Goal: Book appointment/travel/reservation

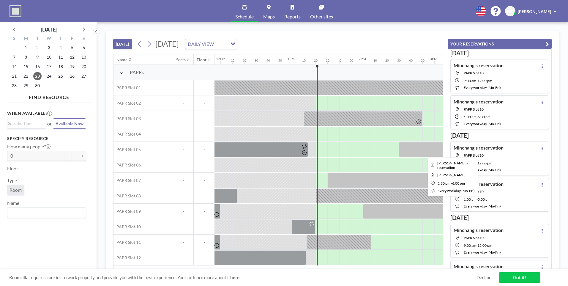
scroll to position [0, 939]
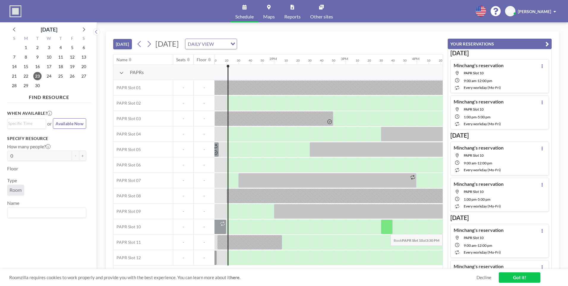
click at [387, 230] on div at bounding box center [387, 226] width 12 height 15
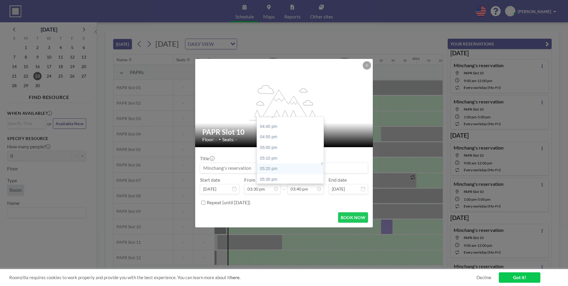
scroll to position [1054, 0]
click at [278, 152] on div "05:00 pm" at bounding box center [292, 147] width 70 height 11
type input "05:00 pm"
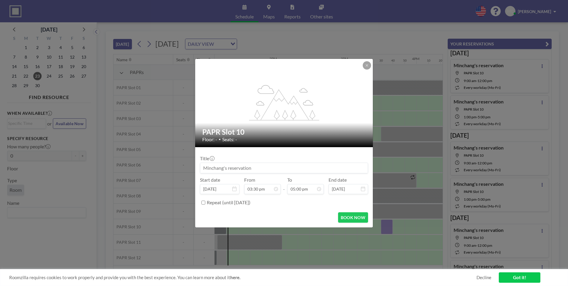
scroll to position [127, 0]
click at [351, 219] on button "BOOK NOW" at bounding box center [353, 217] width 30 height 10
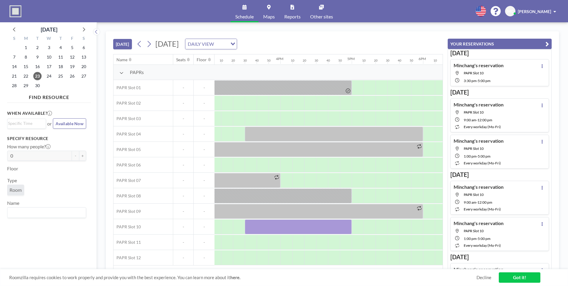
scroll to position [0, 1079]
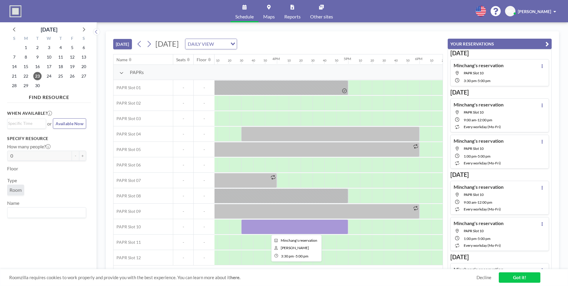
click at [339, 228] on div at bounding box center [294, 226] width 107 height 15
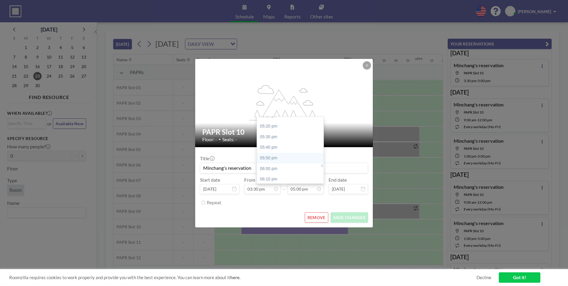
scroll to position [1109, 0]
click at [277, 158] on div "06:00 pm" at bounding box center [292, 155] width 70 height 11
type input "06:00 pm"
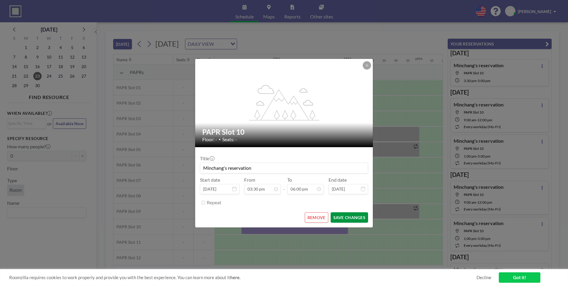
scroll to position [1142, 0]
click at [345, 220] on button "SAVE CHANGES" at bounding box center [349, 217] width 37 height 10
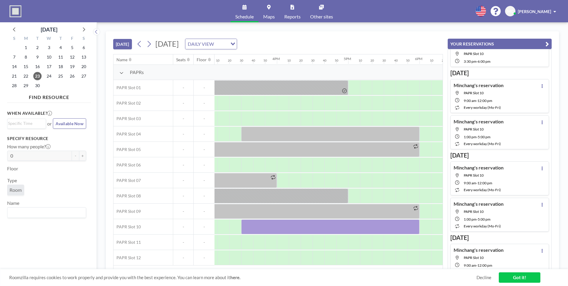
scroll to position [0, 0]
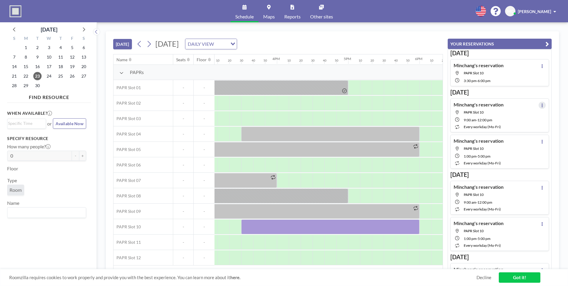
click at [541, 104] on icon at bounding box center [542, 105] width 2 height 4
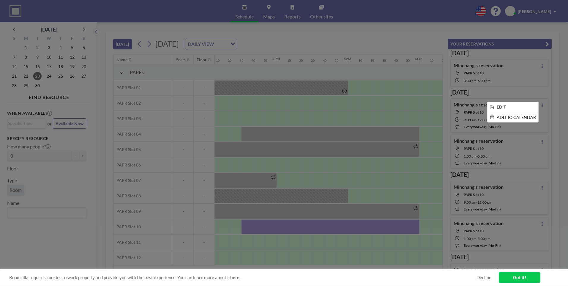
click at [433, 27] on div at bounding box center [284, 143] width 568 height 286
